Goal: Task Accomplishment & Management: Use online tool/utility

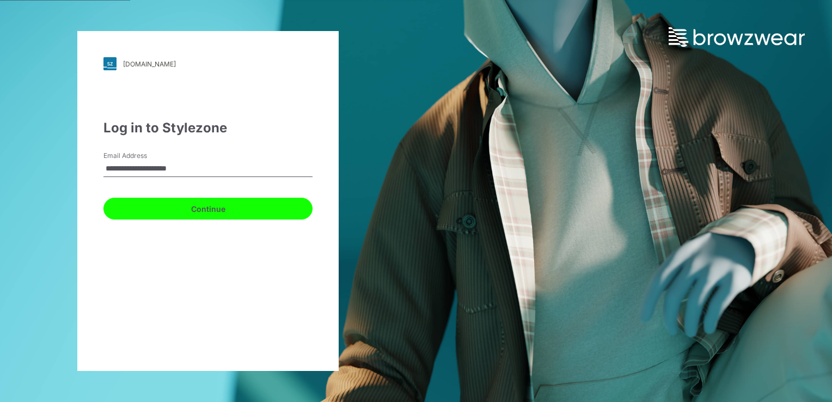
click at [221, 208] on button "Continue" at bounding box center [207, 209] width 209 height 22
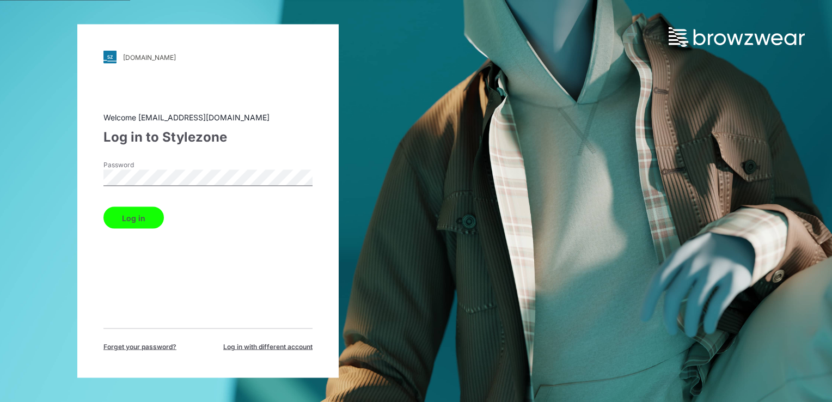
click at [140, 217] on button "Log in" at bounding box center [133, 218] width 60 height 22
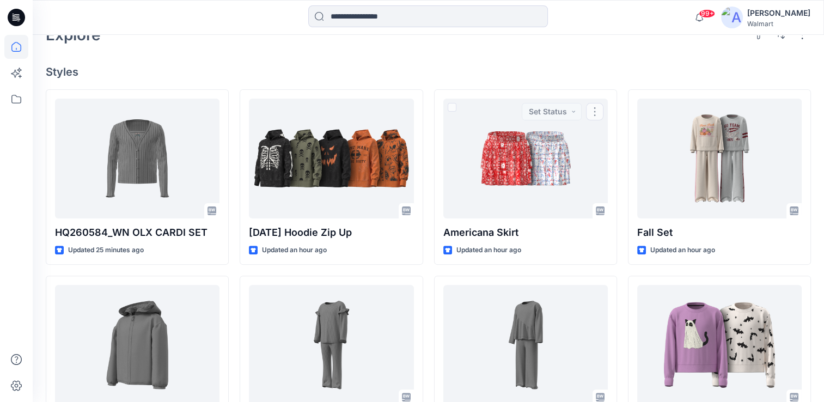
scroll to position [272, 0]
click at [438, 16] on input at bounding box center [428, 16] width 240 height 22
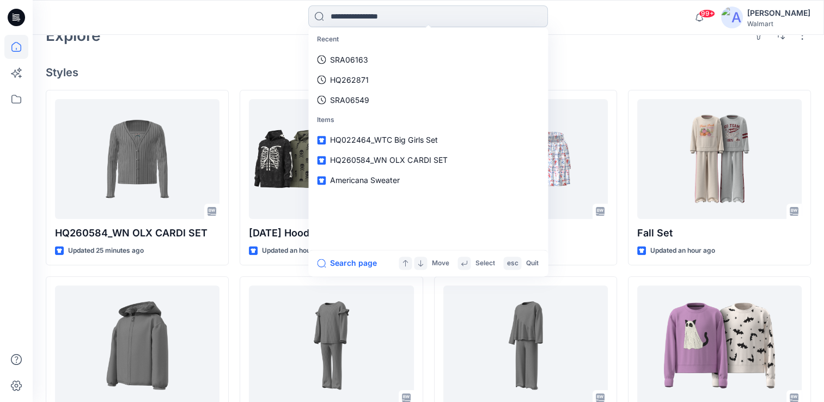
paste input "********"
type input "********"
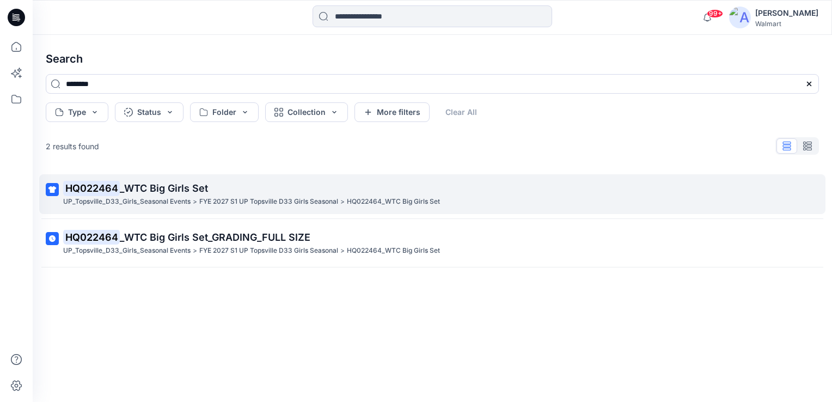
click at [144, 187] on span "_WTC Big Girls Set" at bounding box center [164, 187] width 88 height 11
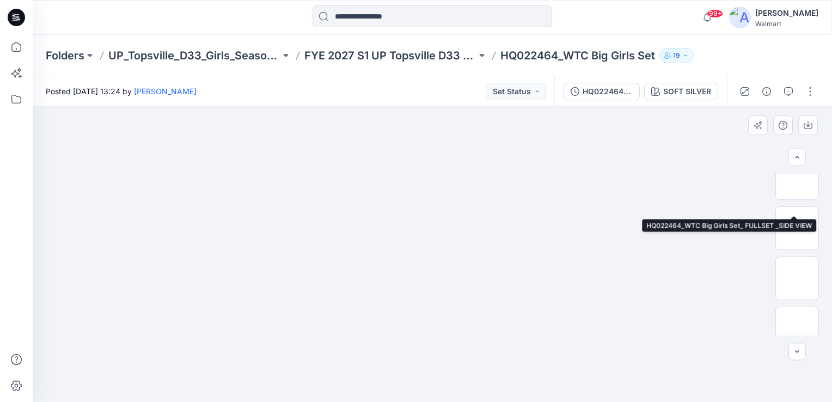
scroll to position [381, 0]
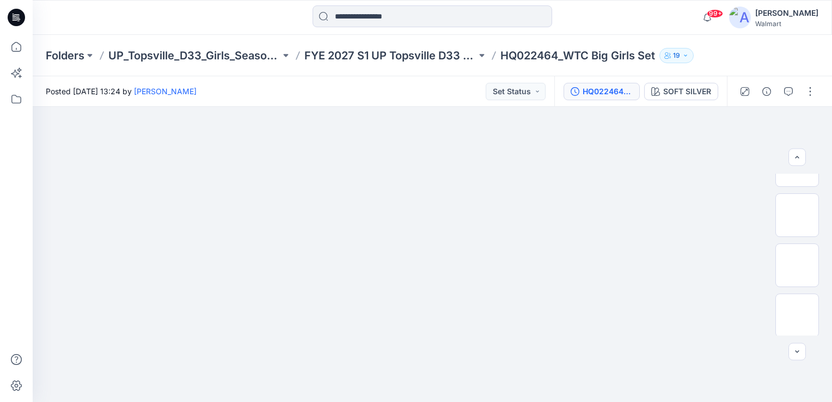
click at [600, 94] on div "HQ022464_WTC Big Girls Set_GRADING_FULL SIZE" at bounding box center [608, 91] width 50 height 12
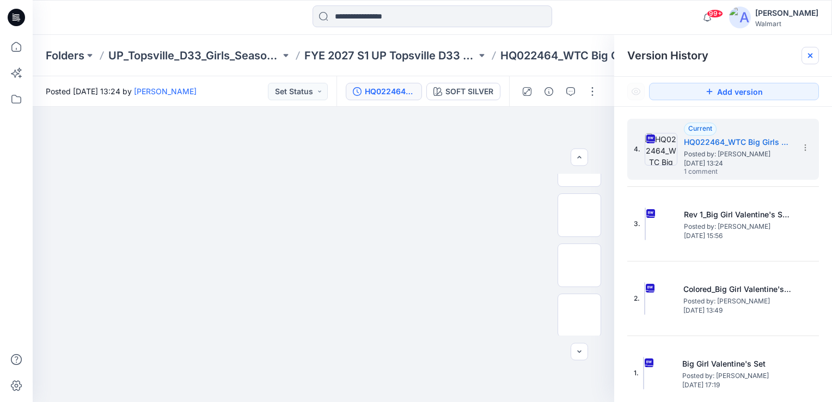
click at [811, 56] on icon at bounding box center [810, 55] width 9 height 9
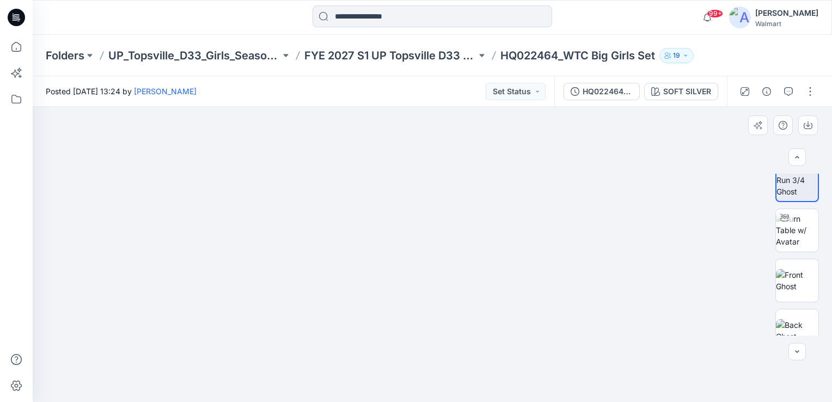
scroll to position [0, 0]
click at [811, 93] on button "button" at bounding box center [809, 91] width 17 height 17
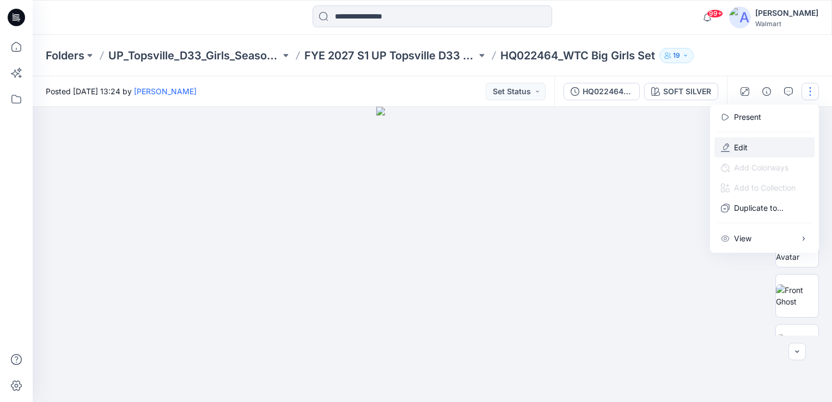
click at [744, 149] on p "Edit" at bounding box center [741, 147] width 14 height 11
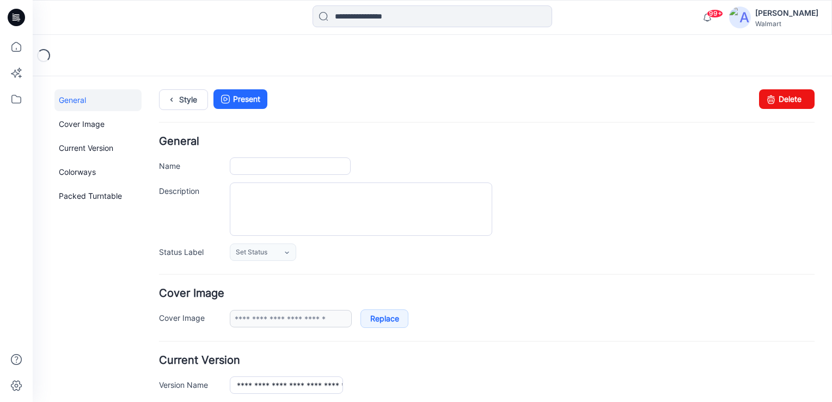
type input "**********"
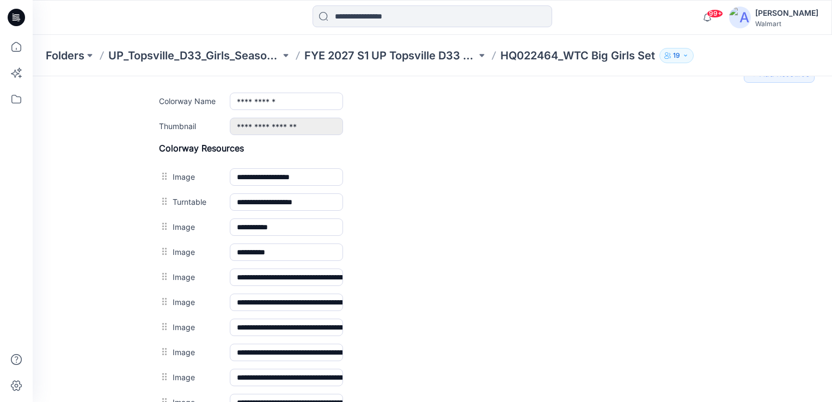
scroll to position [383, 0]
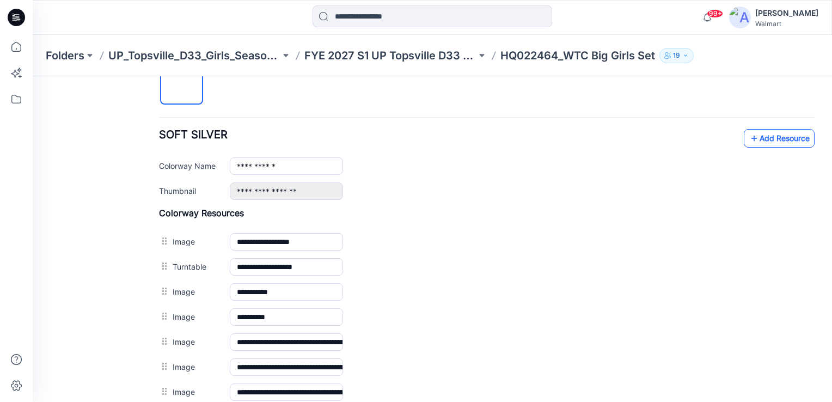
click at [773, 137] on link "Add Resource" at bounding box center [779, 138] width 71 height 19
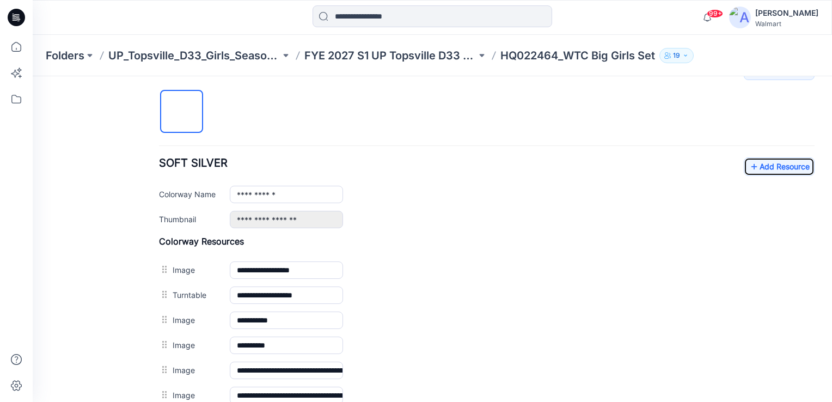
scroll to position [354, 0]
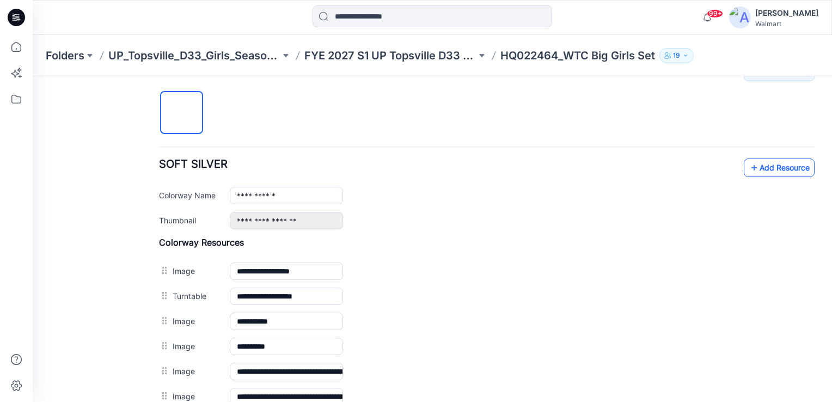
click at [758, 164] on link "Add Resource" at bounding box center [779, 167] width 71 height 19
click at [772, 167] on link "Add Resource" at bounding box center [779, 167] width 71 height 19
click at [756, 164] on link "Add Resource" at bounding box center [779, 167] width 71 height 19
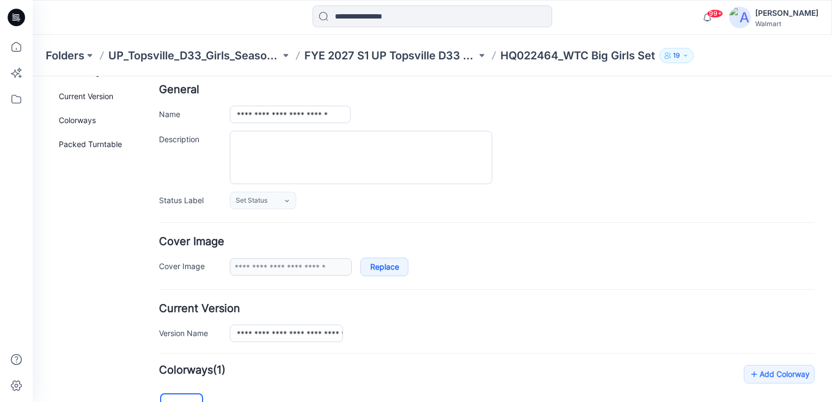
scroll to position [0, 0]
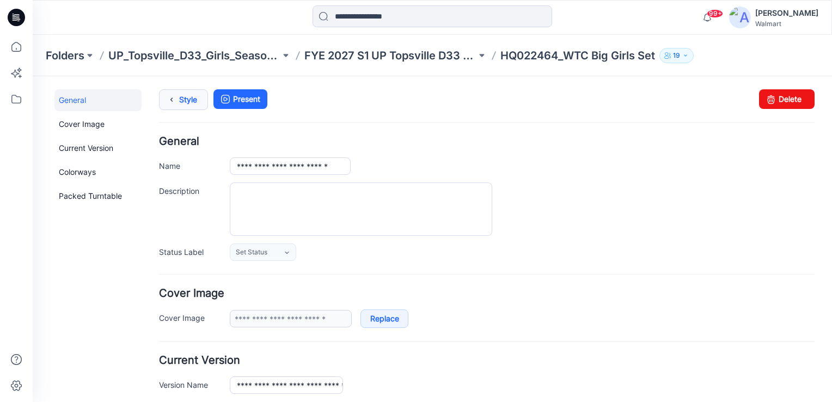
click at [173, 102] on icon at bounding box center [171, 100] width 15 height 20
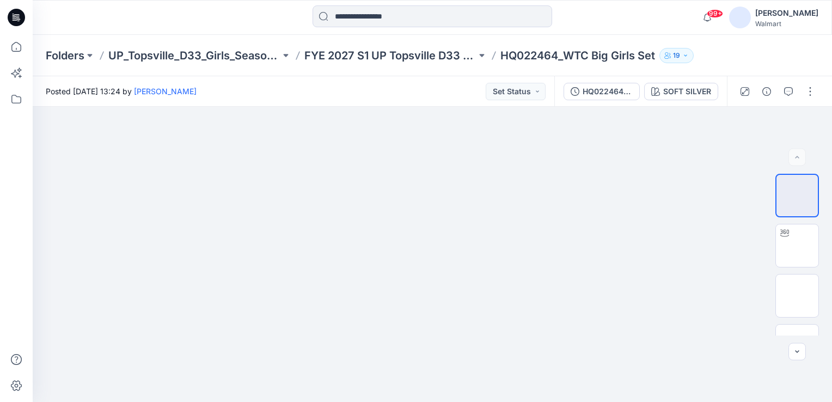
click at [524, 52] on p "HQ022464_WTC Big Girls Set" at bounding box center [577, 55] width 155 height 15
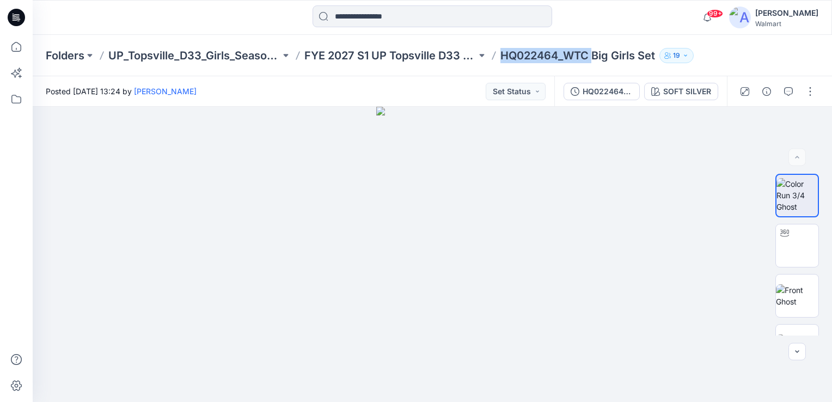
click at [524, 52] on p "HQ022464_WTC Big Girls Set" at bounding box center [577, 55] width 155 height 15
click at [500, 56] on p "HQ022464_WTC Big Girls Set" at bounding box center [577, 55] width 155 height 15
drag, startPoint x: 501, startPoint y: 58, endPoint x: 559, endPoint y: 59, distance: 57.2
click at [559, 59] on p "HQ022464_WTC Big Girls Set" at bounding box center [577, 55] width 155 height 15
copy p "HQ022464"
